Goal: Task Accomplishment & Management: Use online tool/utility

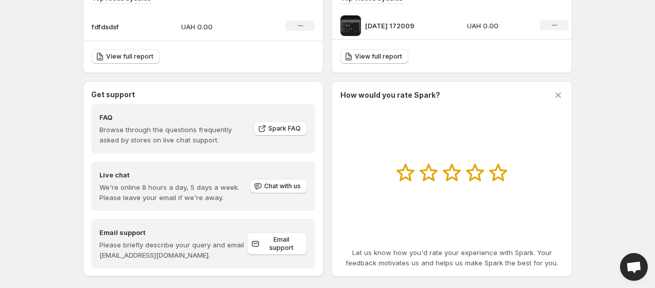
scroll to position [394, 0]
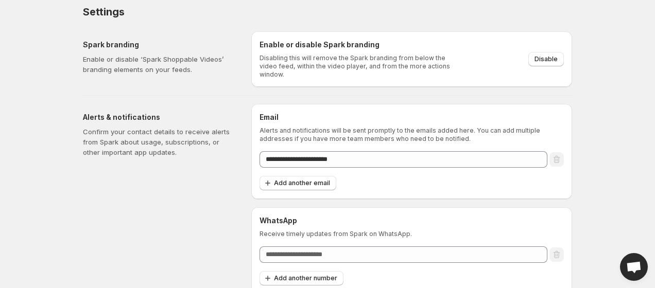
scroll to position [10, 0]
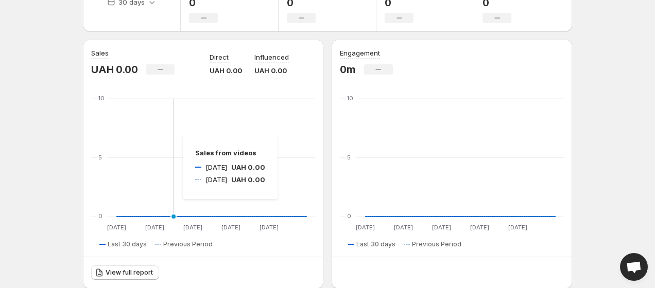
scroll to position [7, 0]
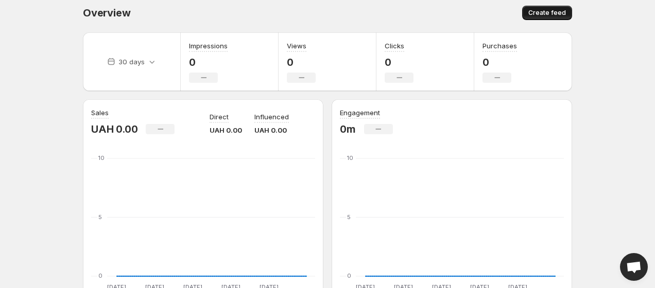
click at [541, 16] on span "Create feed" at bounding box center [548, 13] width 38 height 8
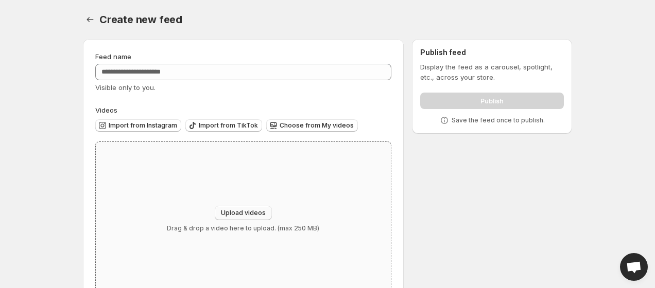
click at [259, 211] on span "Upload videos" at bounding box center [243, 213] width 45 height 8
click at [90, 17] on icon "Settings" at bounding box center [90, 19] width 10 height 10
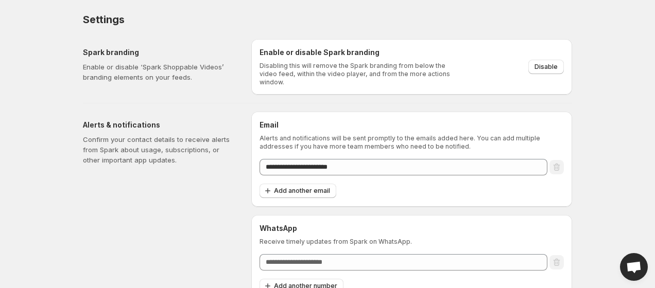
scroll to position [10, 0]
